Goal: Use online tool/utility

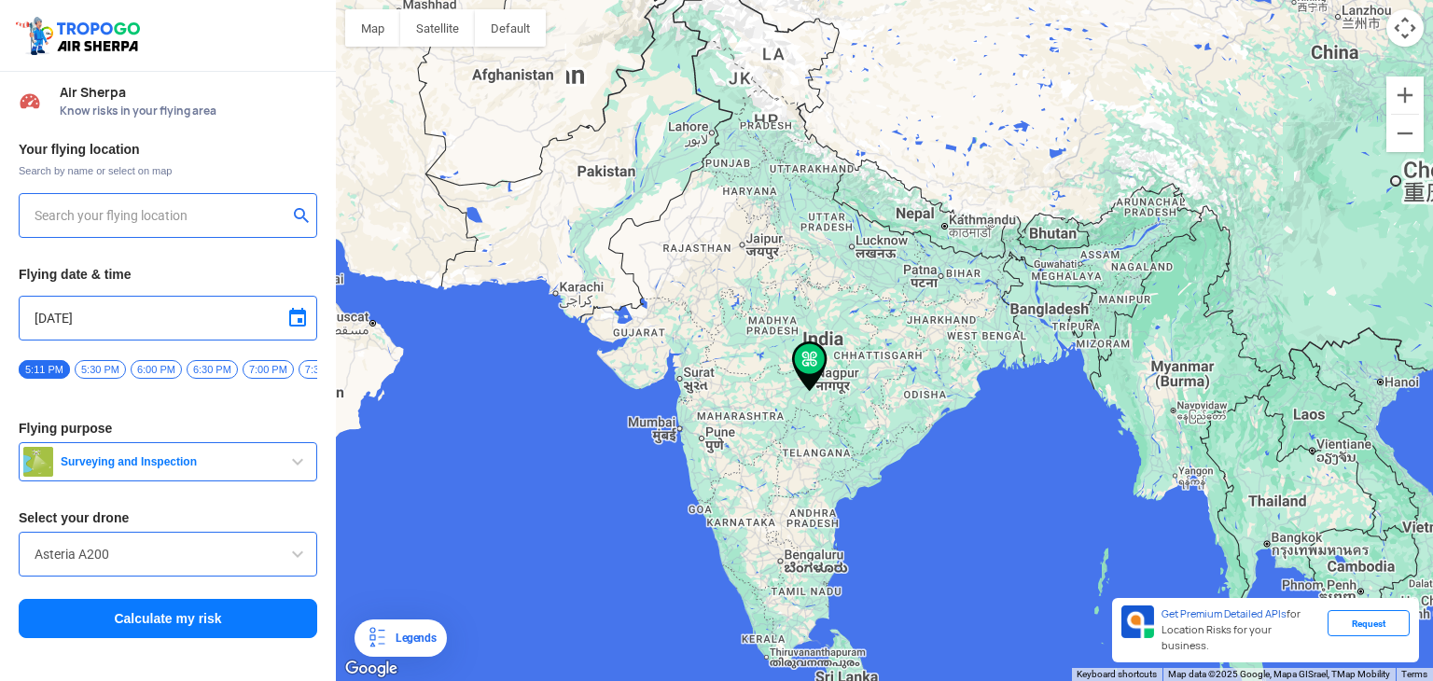
type input "[STREET_ADDRESS]"
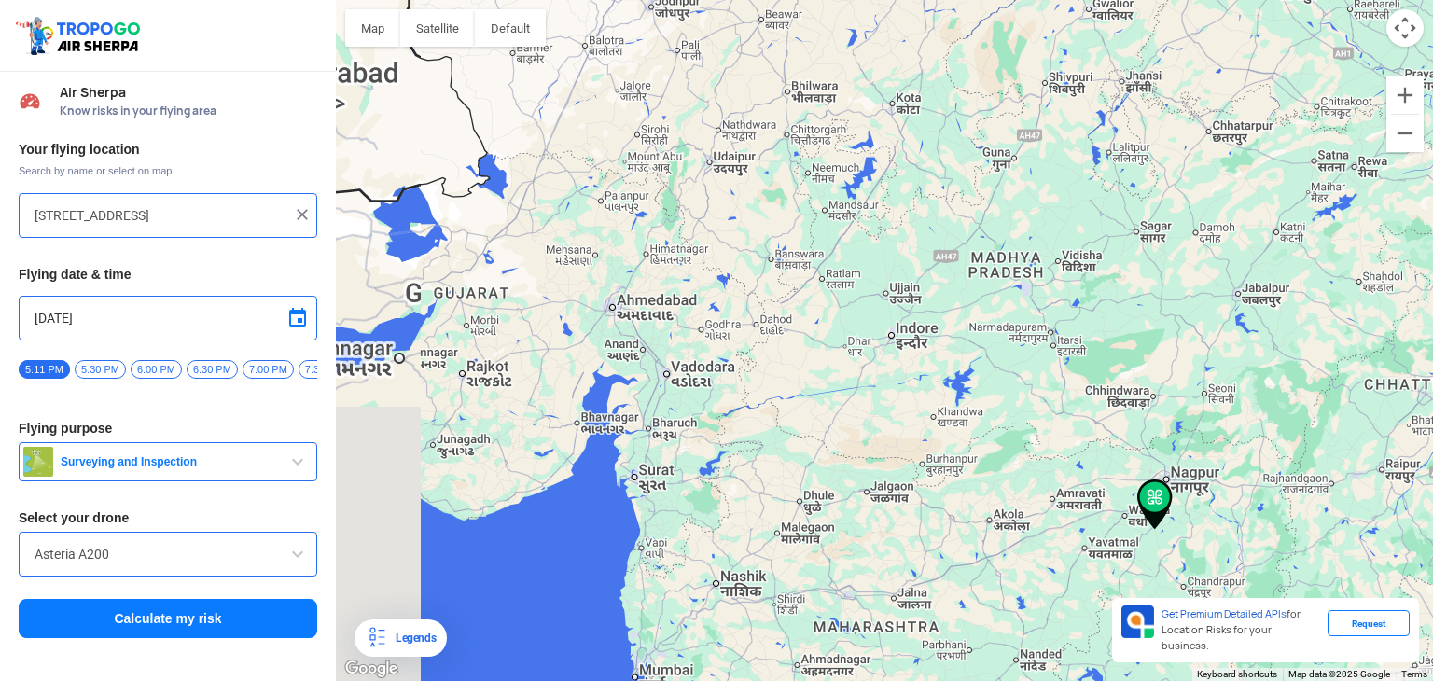
drag, startPoint x: 596, startPoint y: 362, endPoint x: 669, endPoint y: 377, distance: 74.3
click at [669, 377] on div at bounding box center [885, 340] width 1098 height 681
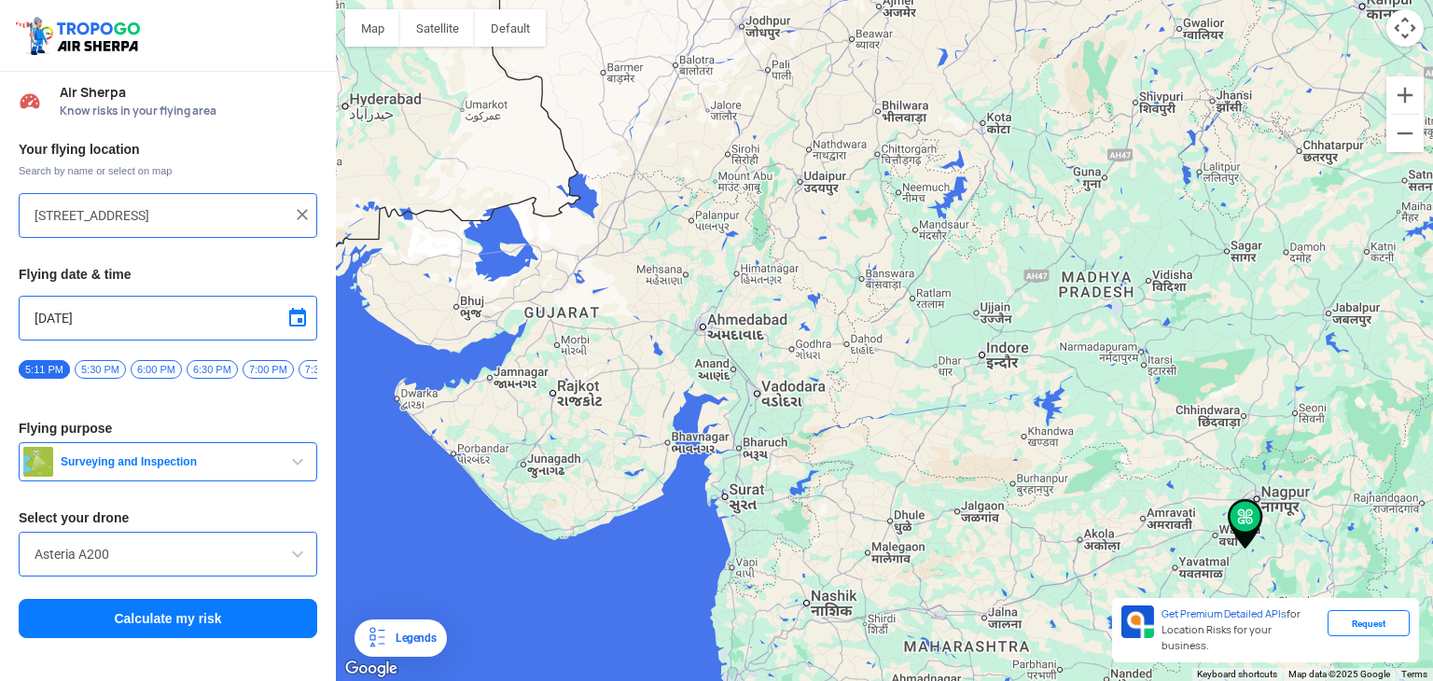
drag, startPoint x: 809, startPoint y: 342, endPoint x: 964, endPoint y: 397, distance: 164.4
click at [964, 397] on div at bounding box center [885, 340] width 1098 height 681
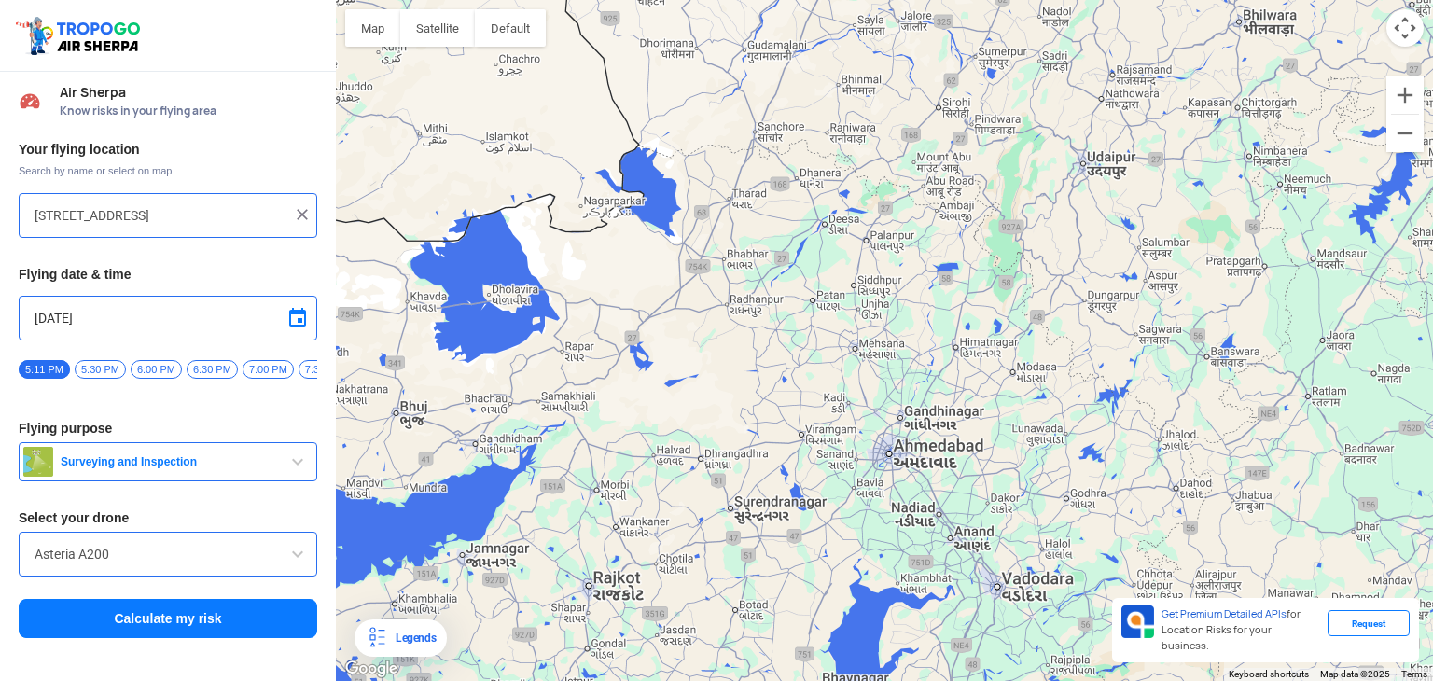
click at [873, 488] on div at bounding box center [885, 340] width 1098 height 681
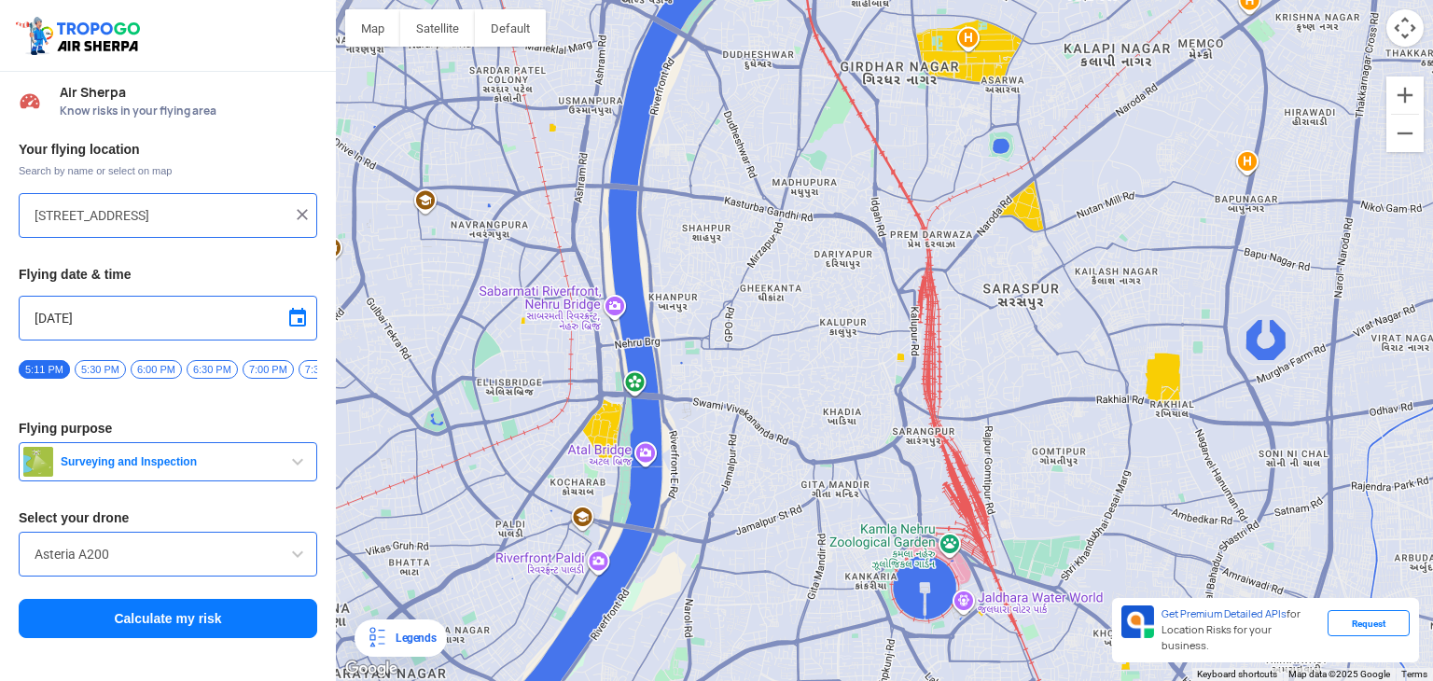
drag, startPoint x: 1140, startPoint y: 325, endPoint x: 1103, endPoint y: 490, distance: 169.4
click at [1103, 490] on div at bounding box center [885, 340] width 1098 height 681
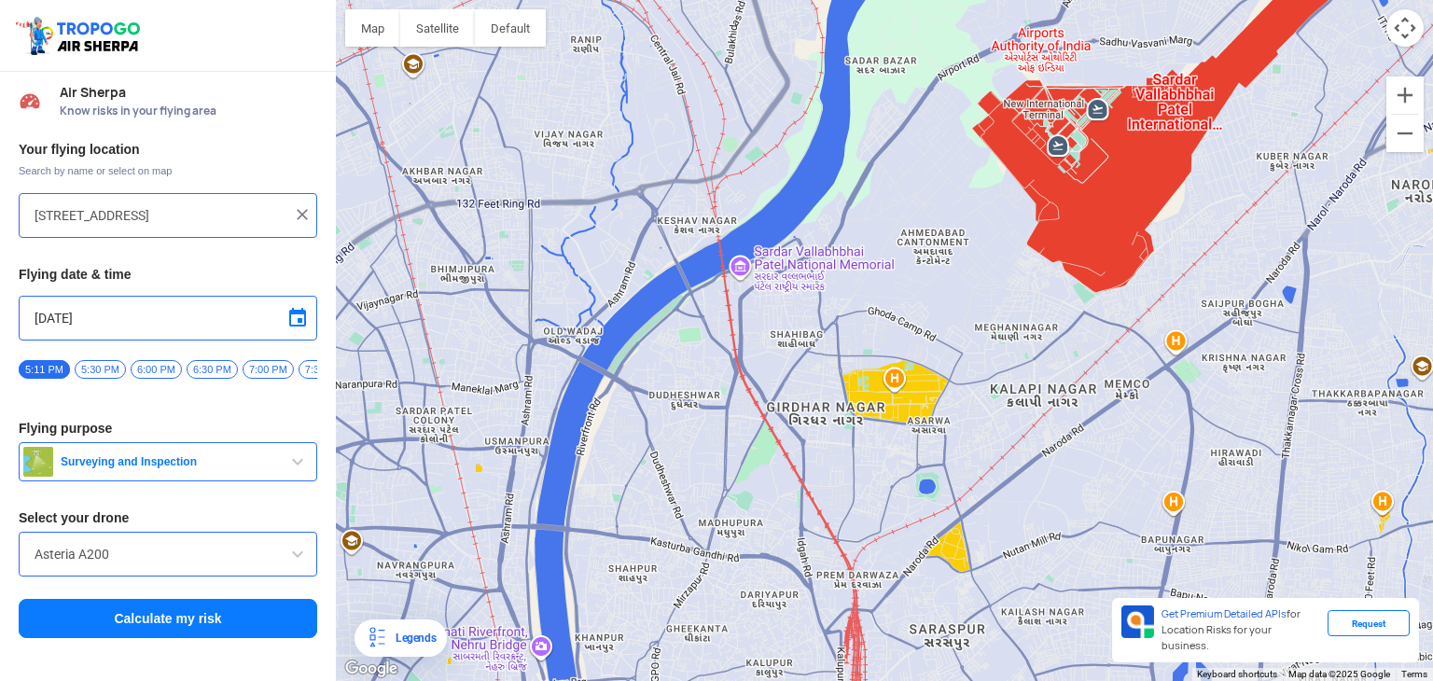
drag, startPoint x: 1087, startPoint y: 423, endPoint x: 1071, endPoint y: 441, distance: 24.5
click at [1073, 455] on div at bounding box center [885, 340] width 1098 height 681
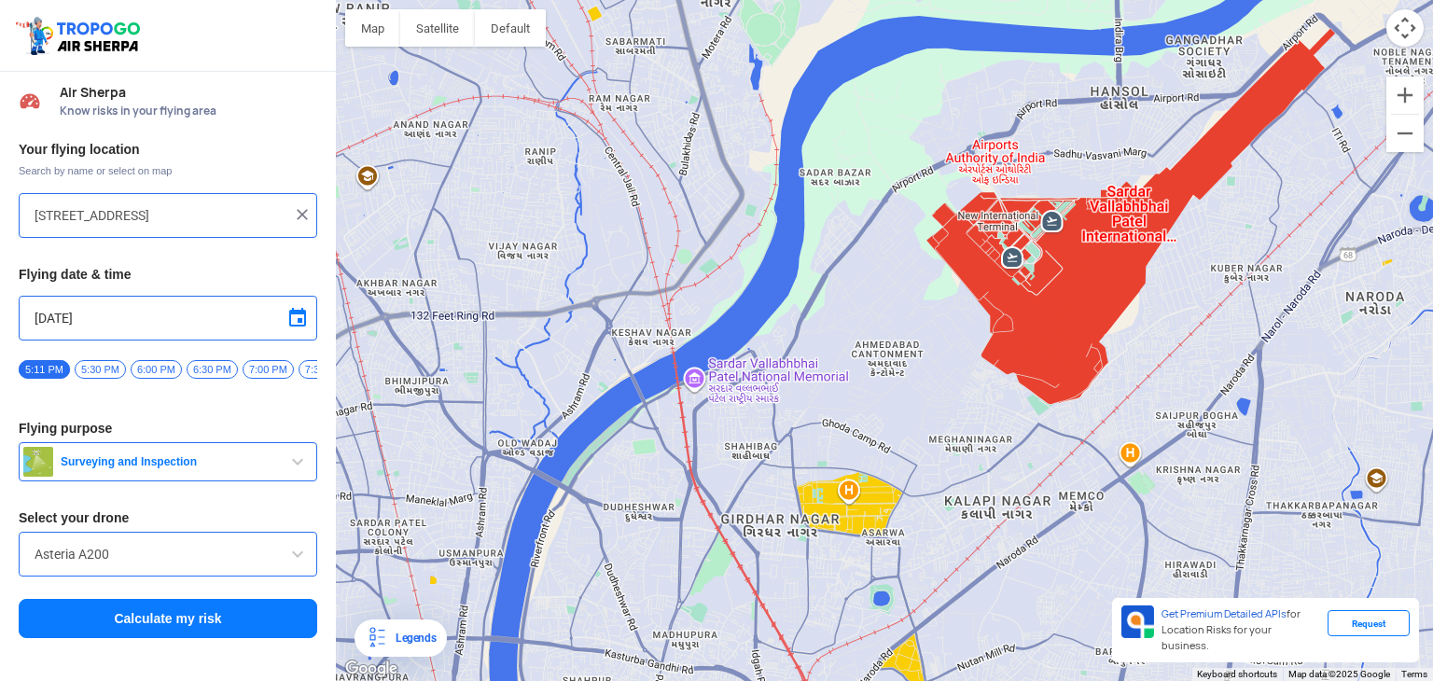
click at [103, 616] on button "Calculate my risk" at bounding box center [168, 618] width 299 height 39
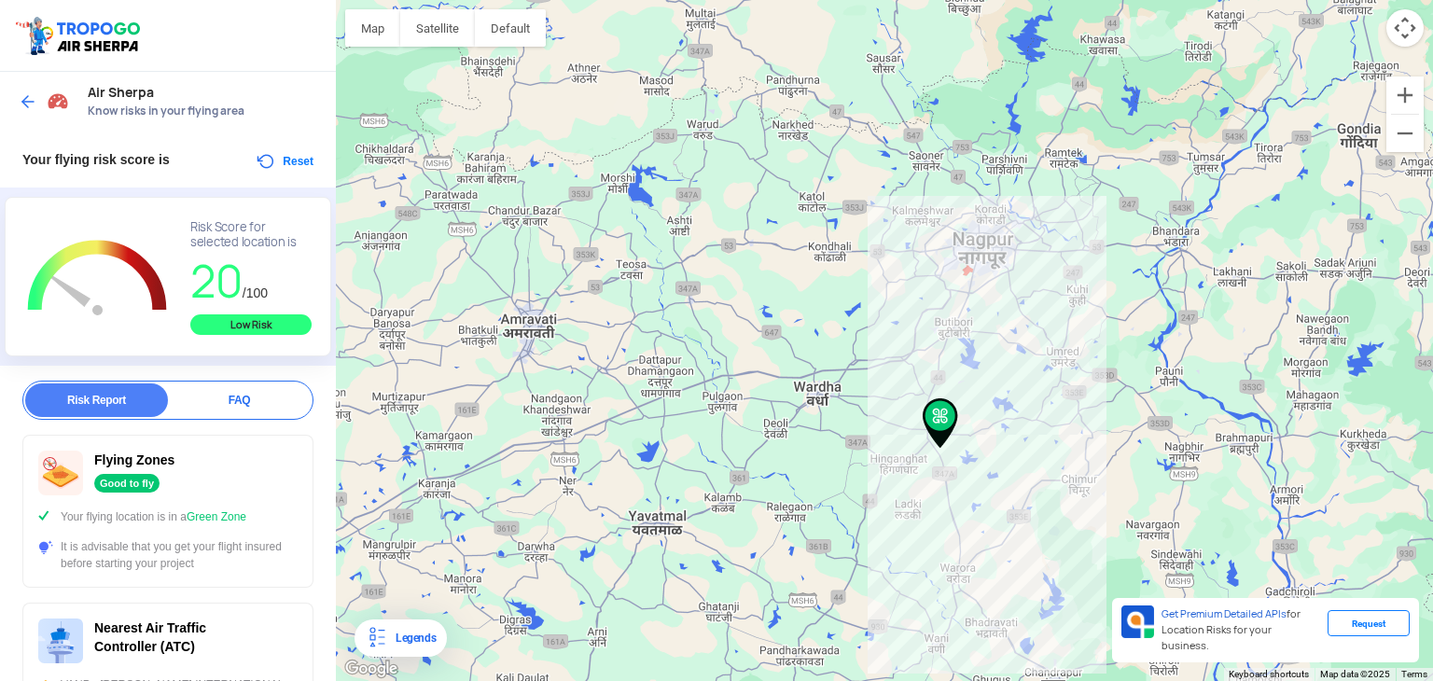
drag, startPoint x: 974, startPoint y: 349, endPoint x: 1037, endPoint y: 527, distance: 188.9
click at [1037, 527] on div at bounding box center [885, 340] width 1098 height 681
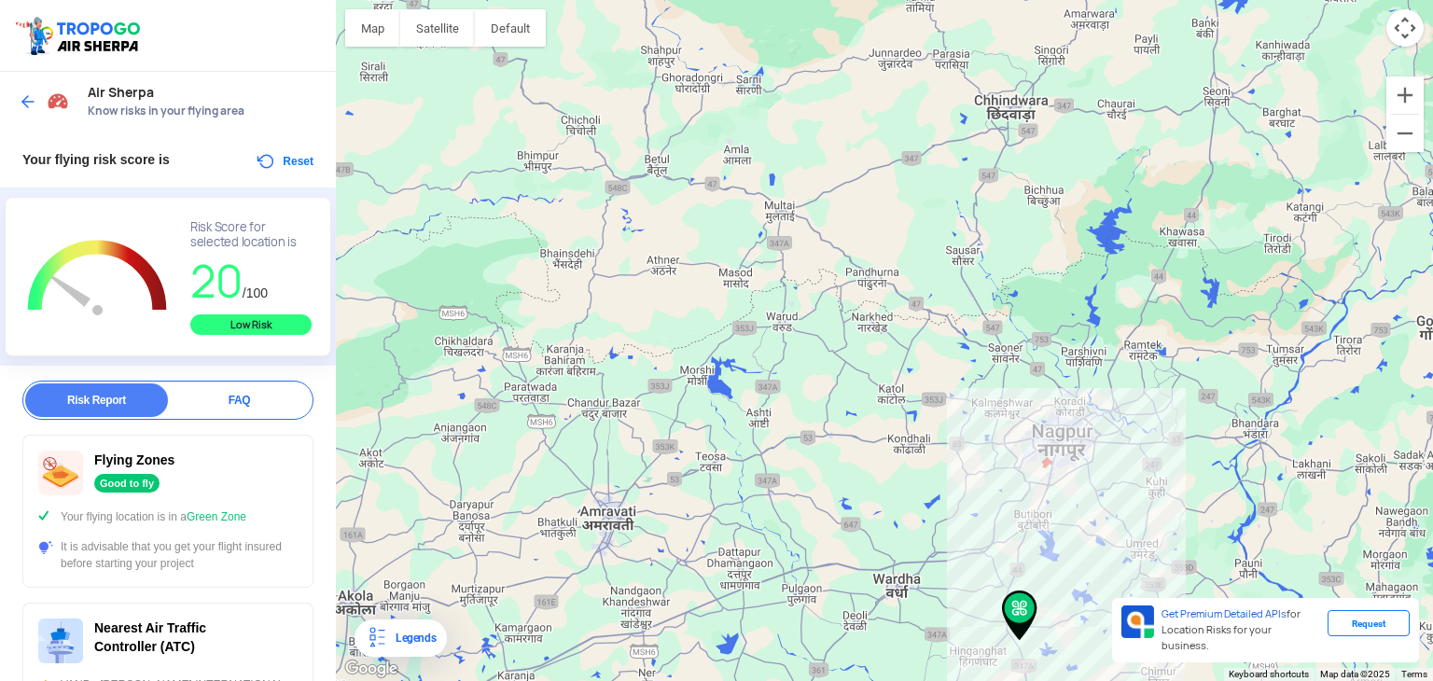
drag, startPoint x: 918, startPoint y: 519, endPoint x: 1100, endPoint y: 464, distance: 190.1
click at [1100, 464] on div at bounding box center [885, 340] width 1098 height 681
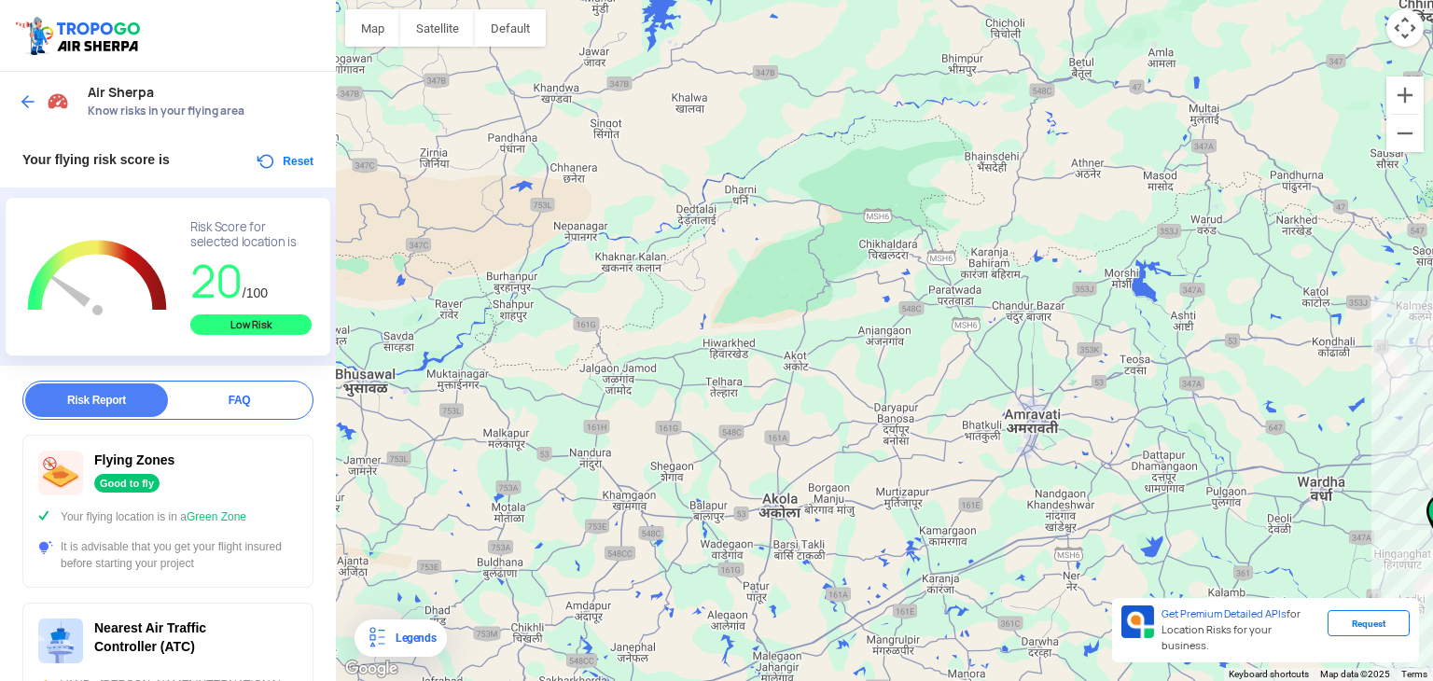
drag, startPoint x: 956, startPoint y: 467, endPoint x: 1135, endPoint y: 385, distance: 196.7
click at [1131, 387] on div at bounding box center [885, 340] width 1098 height 681
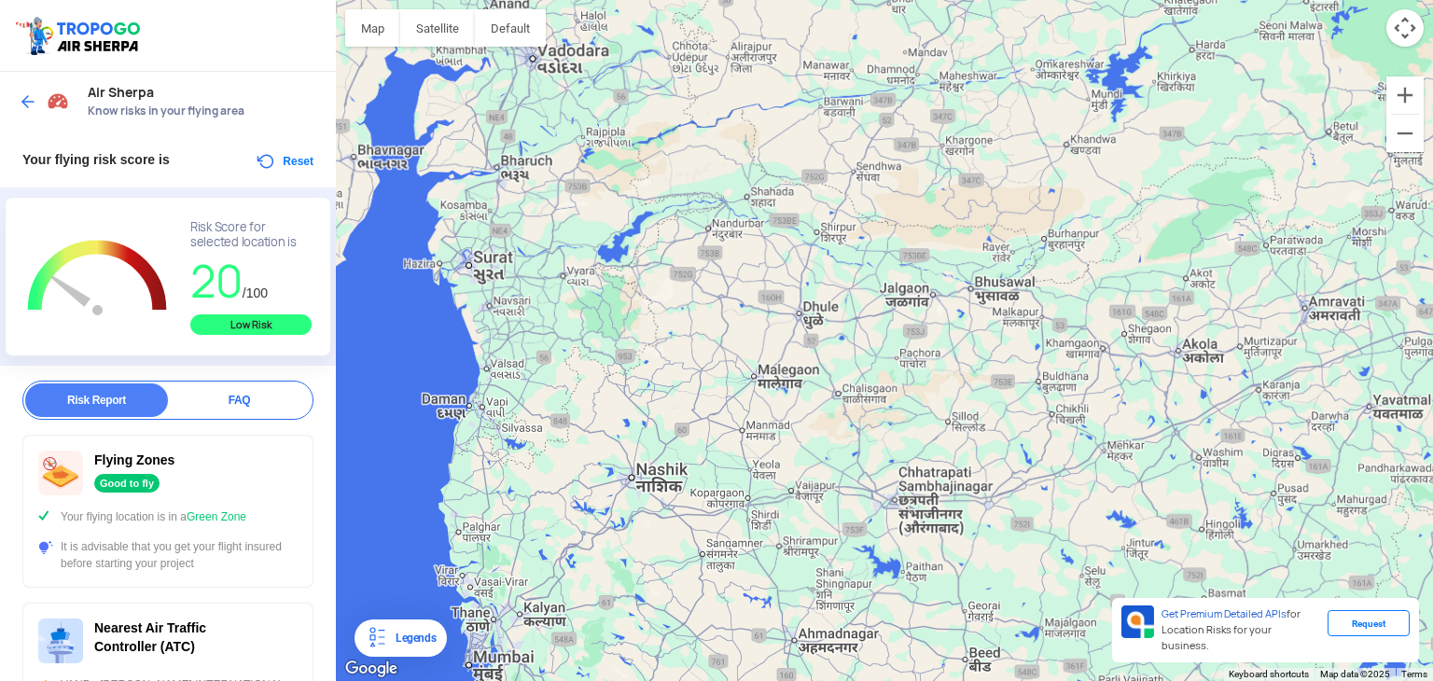
drag, startPoint x: 866, startPoint y: 464, endPoint x: 1034, endPoint y: 416, distance: 174.6
click at [1034, 416] on div at bounding box center [885, 340] width 1098 height 681
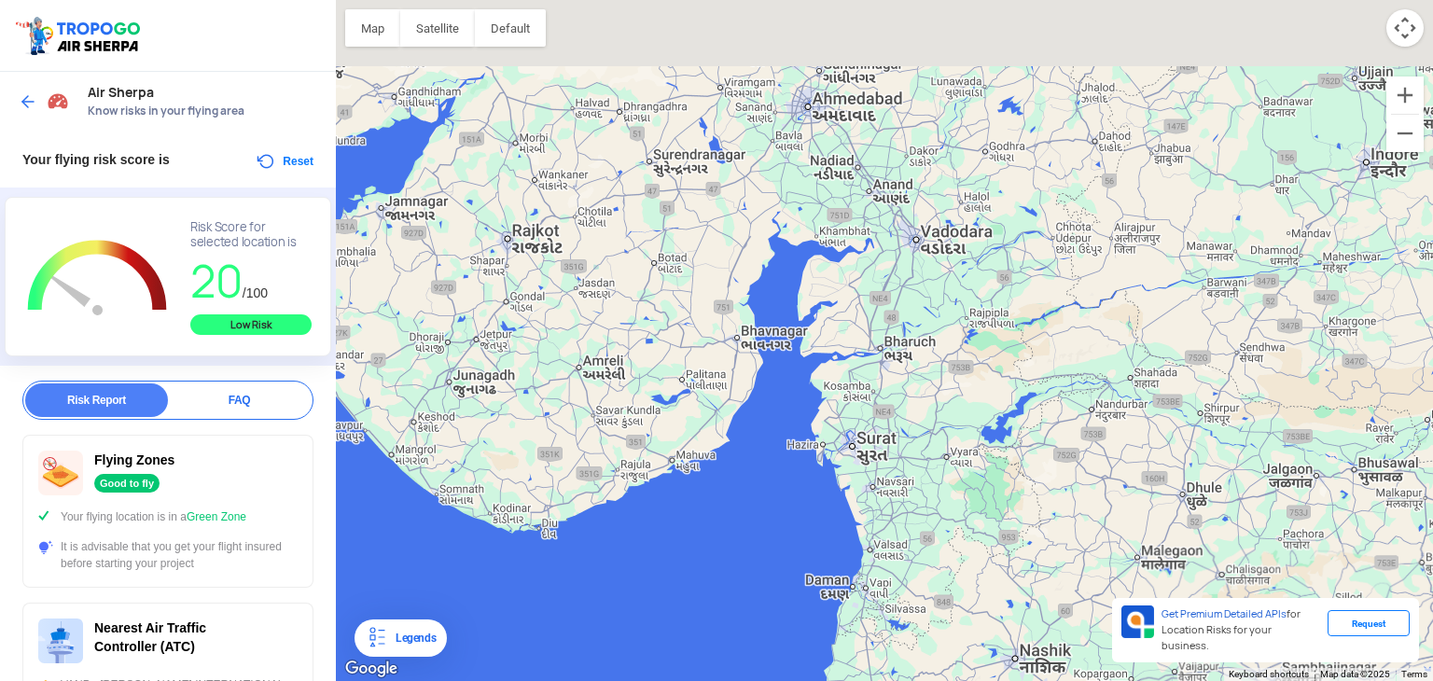
drag, startPoint x: 915, startPoint y: 386, endPoint x: 1001, endPoint y: 622, distance: 251.6
click at [1005, 632] on div at bounding box center [885, 340] width 1098 height 681
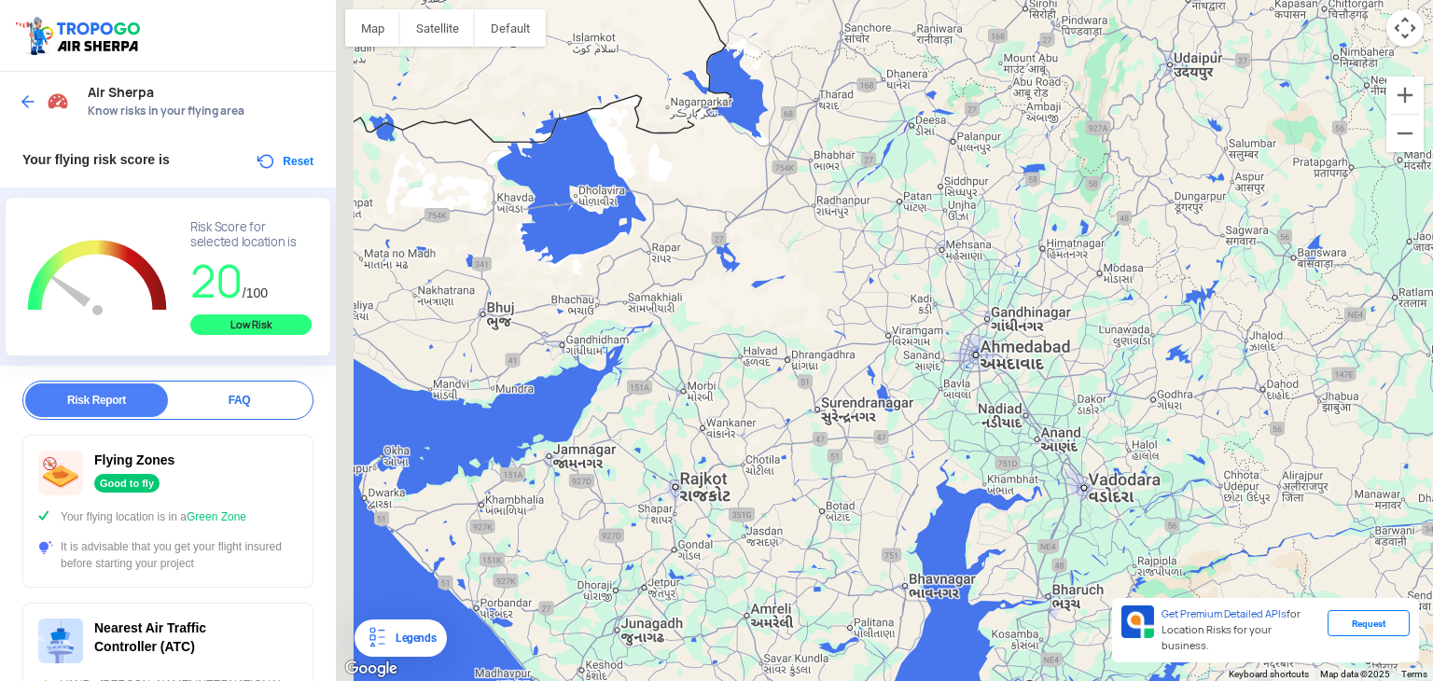
drag, startPoint x: 993, startPoint y: 554, endPoint x: 1150, endPoint y: 587, distance: 160.2
click at [1139, 578] on div at bounding box center [885, 340] width 1098 height 681
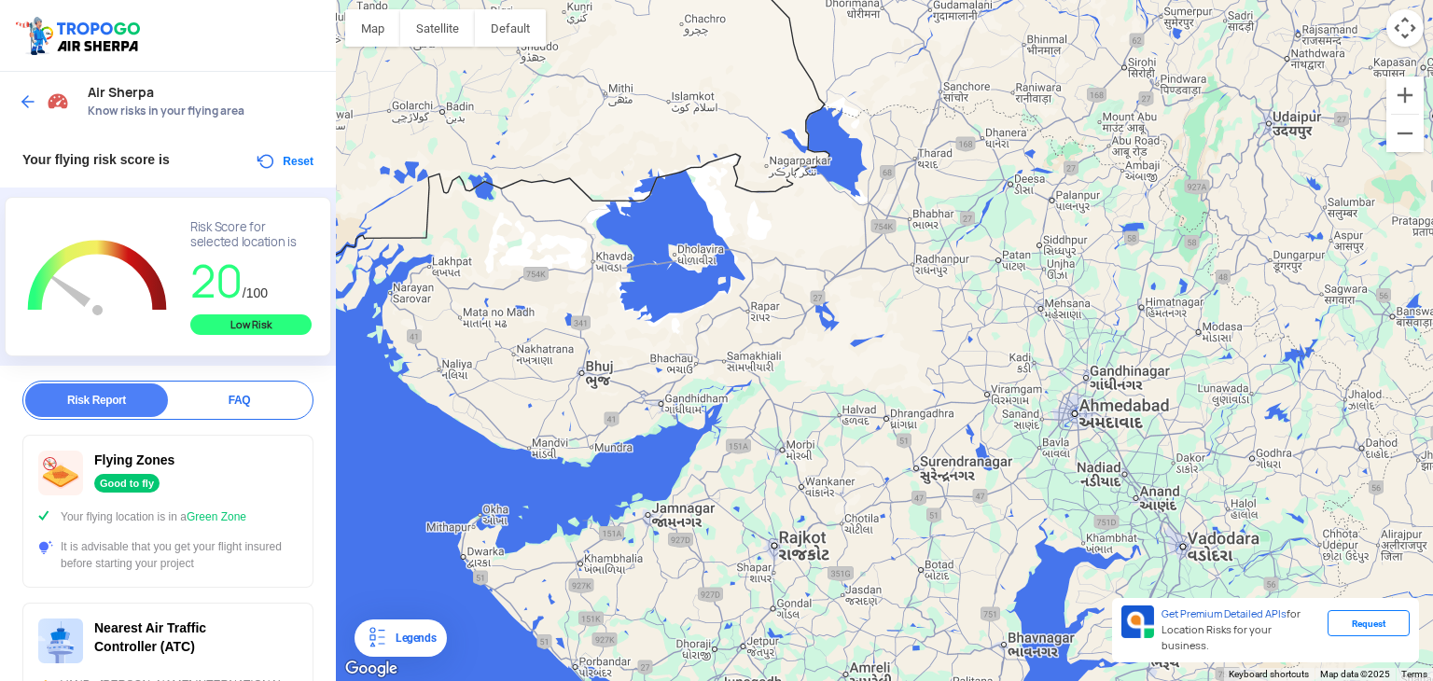
click at [1082, 585] on div at bounding box center [885, 340] width 1098 height 681
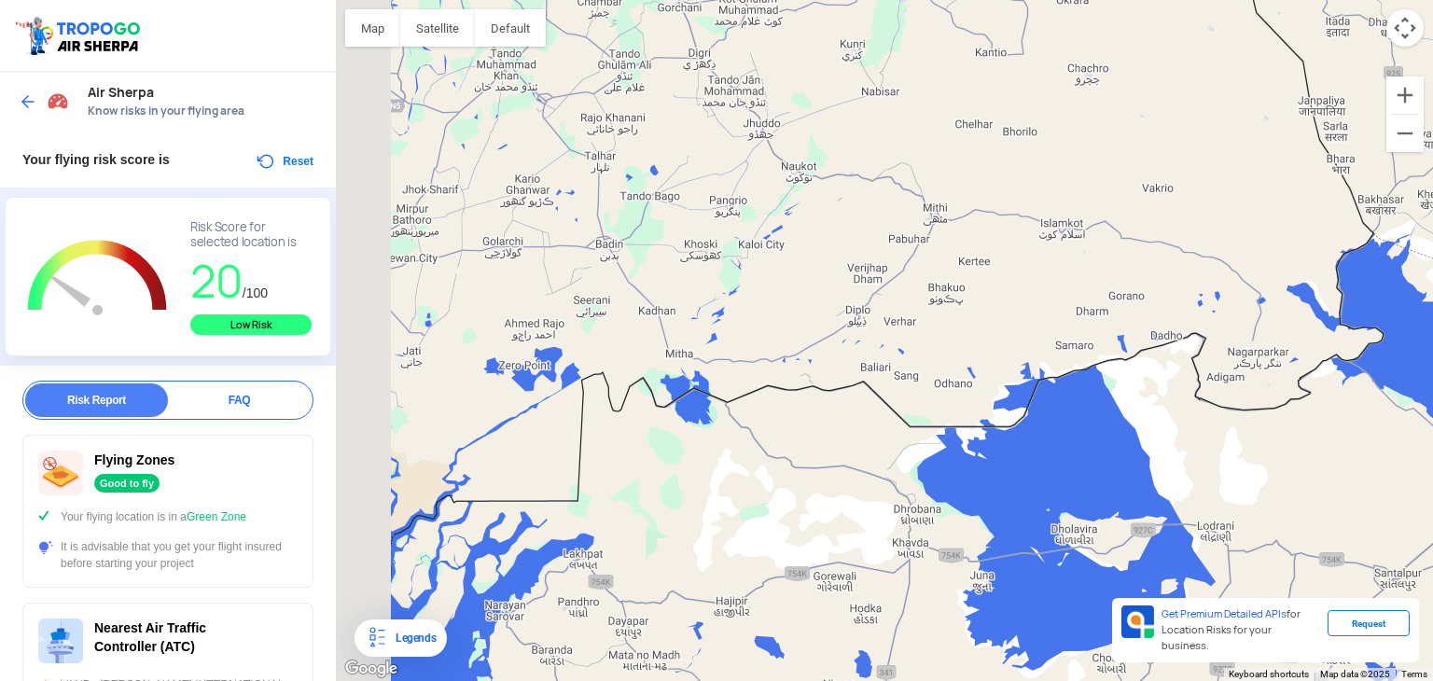
drag, startPoint x: 636, startPoint y: 468, endPoint x: 860, endPoint y: 418, distance: 229.4
click at [853, 422] on div at bounding box center [885, 340] width 1098 height 681
